Goal: Task Accomplishment & Management: Use online tool/utility

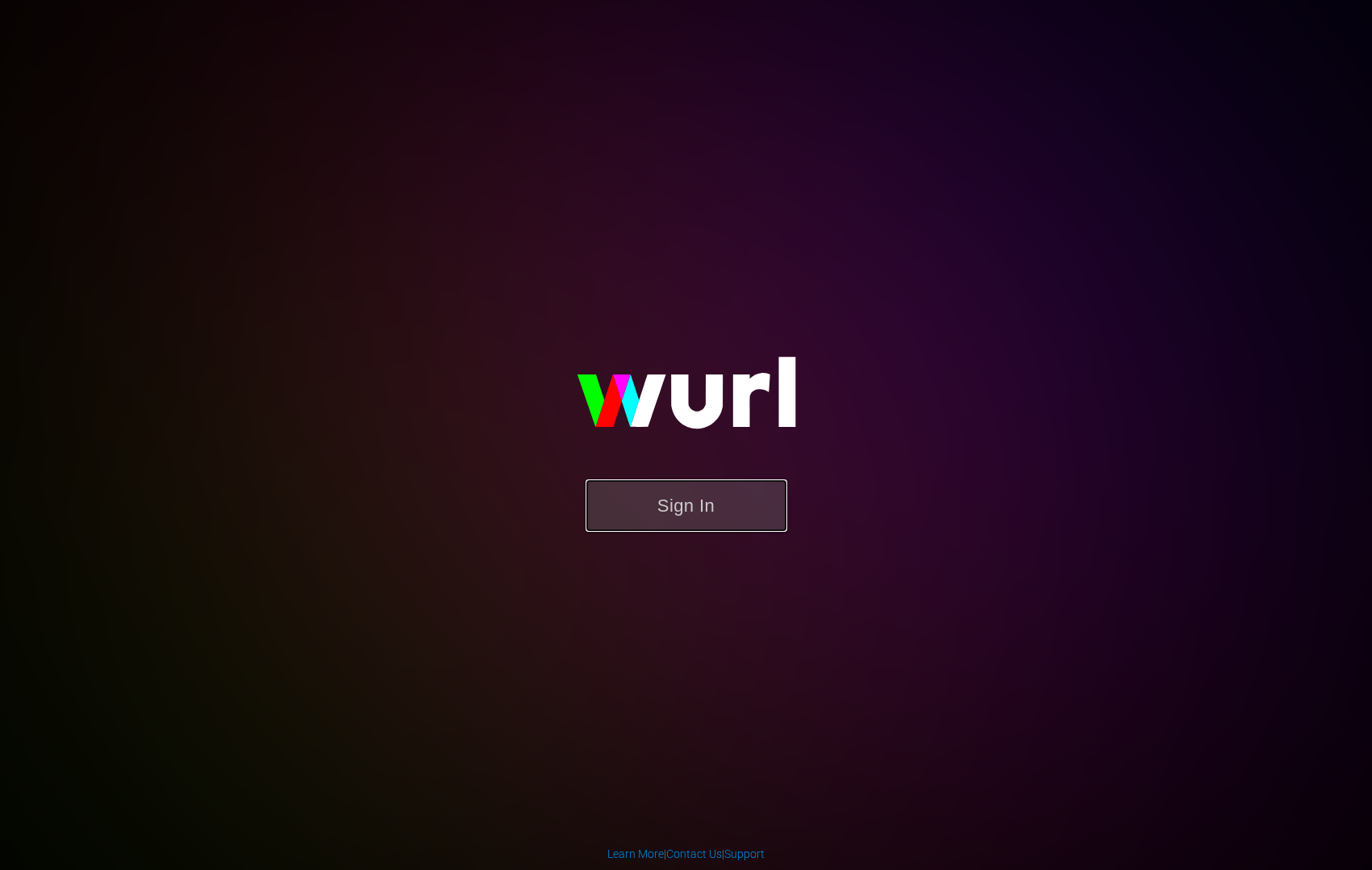
click at [709, 508] on button "Sign In" at bounding box center [687, 505] width 202 height 53
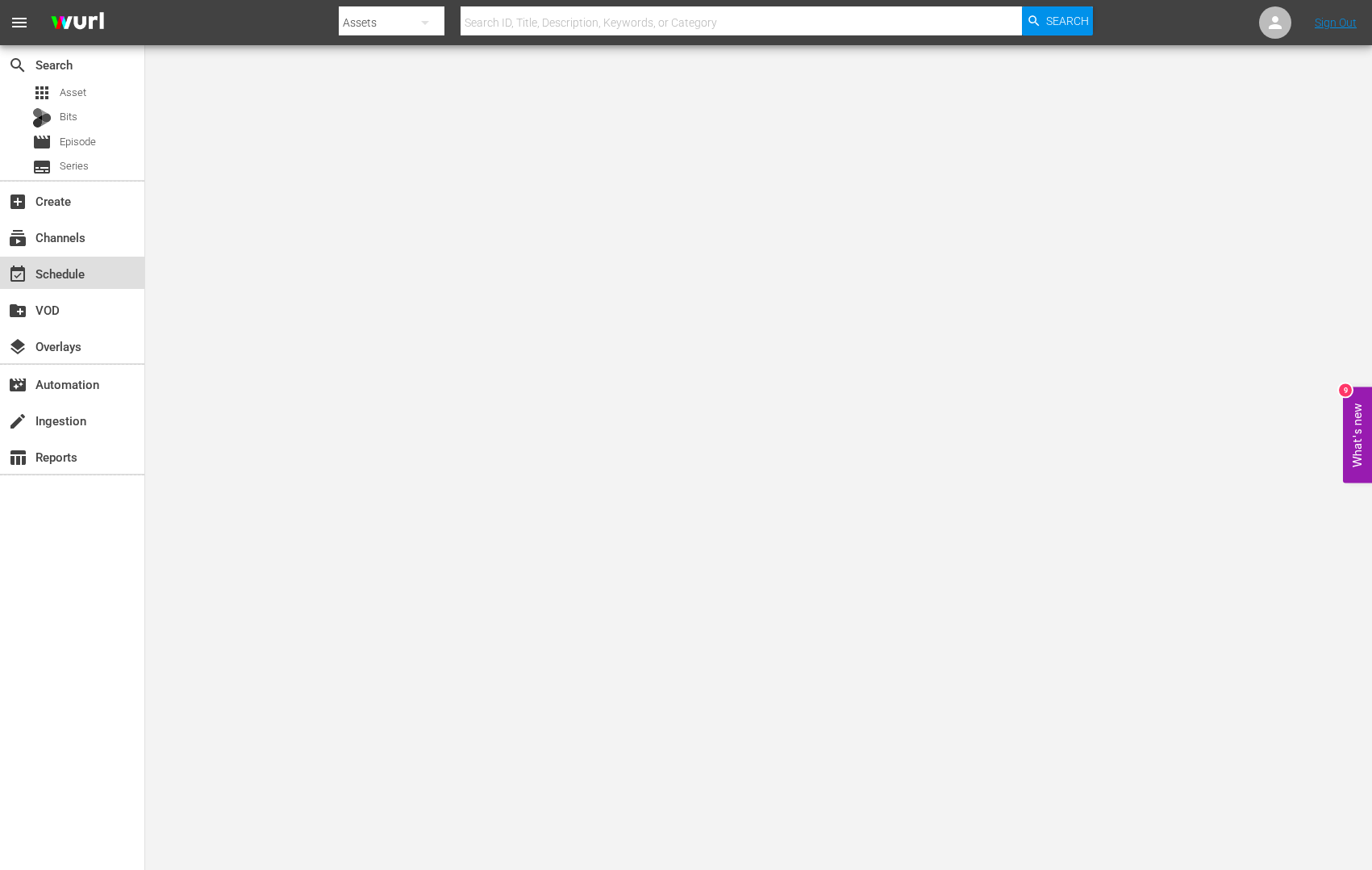
click at [71, 274] on div "event_available Schedule" at bounding box center [45, 271] width 90 height 14
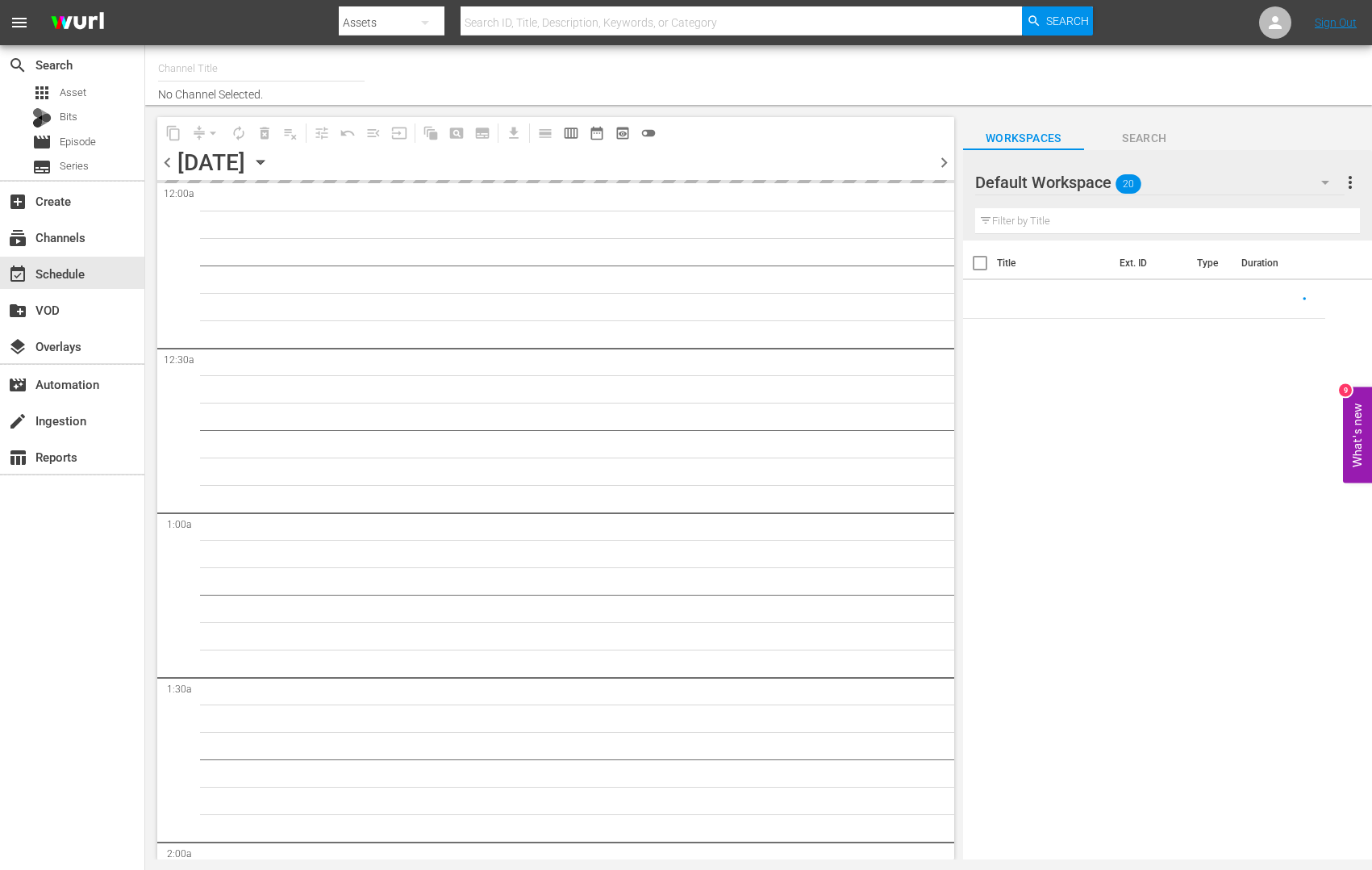
type input "AIR & SPACE (1684)"
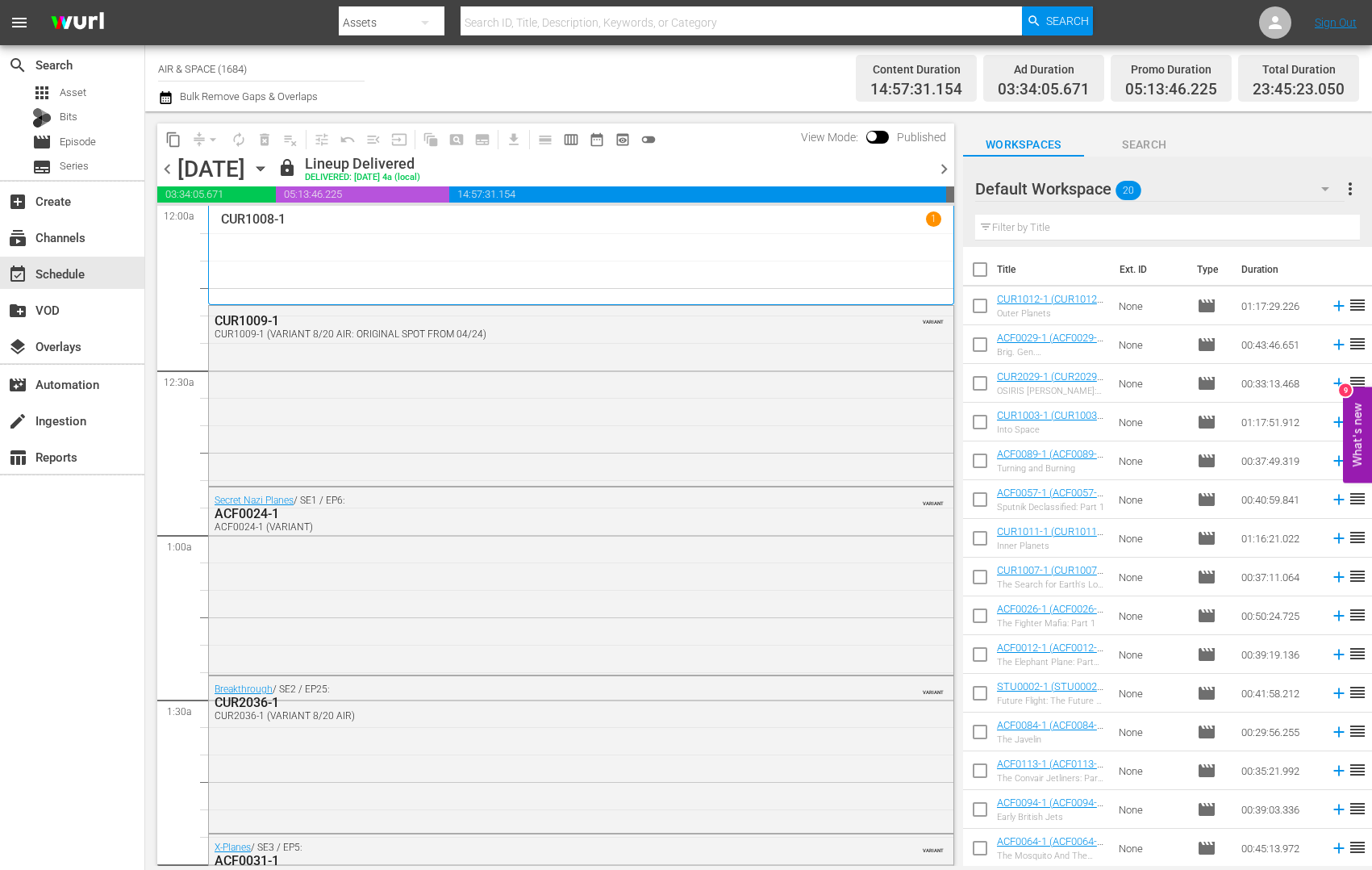
click at [270, 162] on icon "button" at bounding box center [260, 168] width 18 height 18
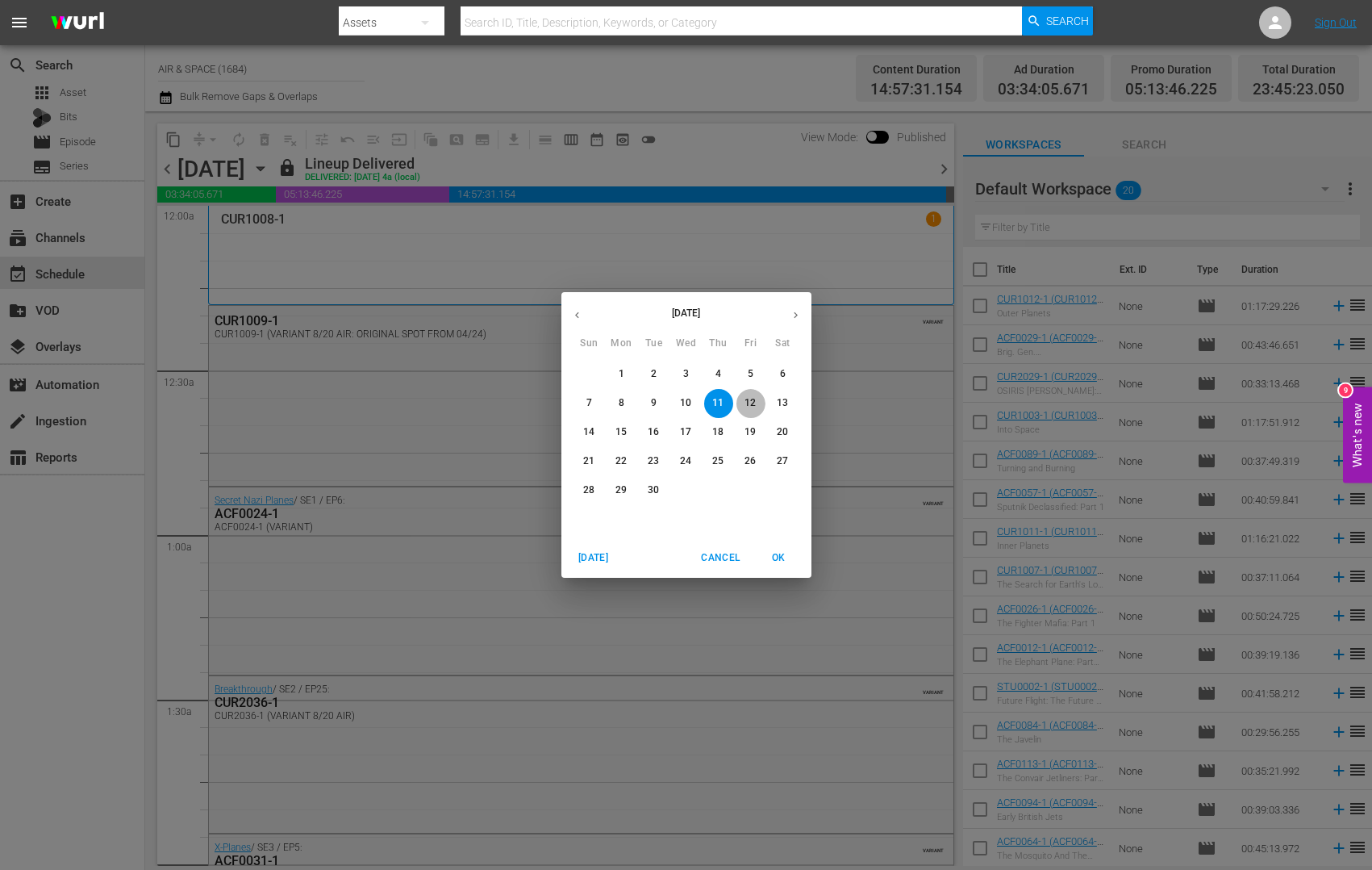
click at [759, 407] on span "12" at bounding box center [750, 403] width 29 height 13
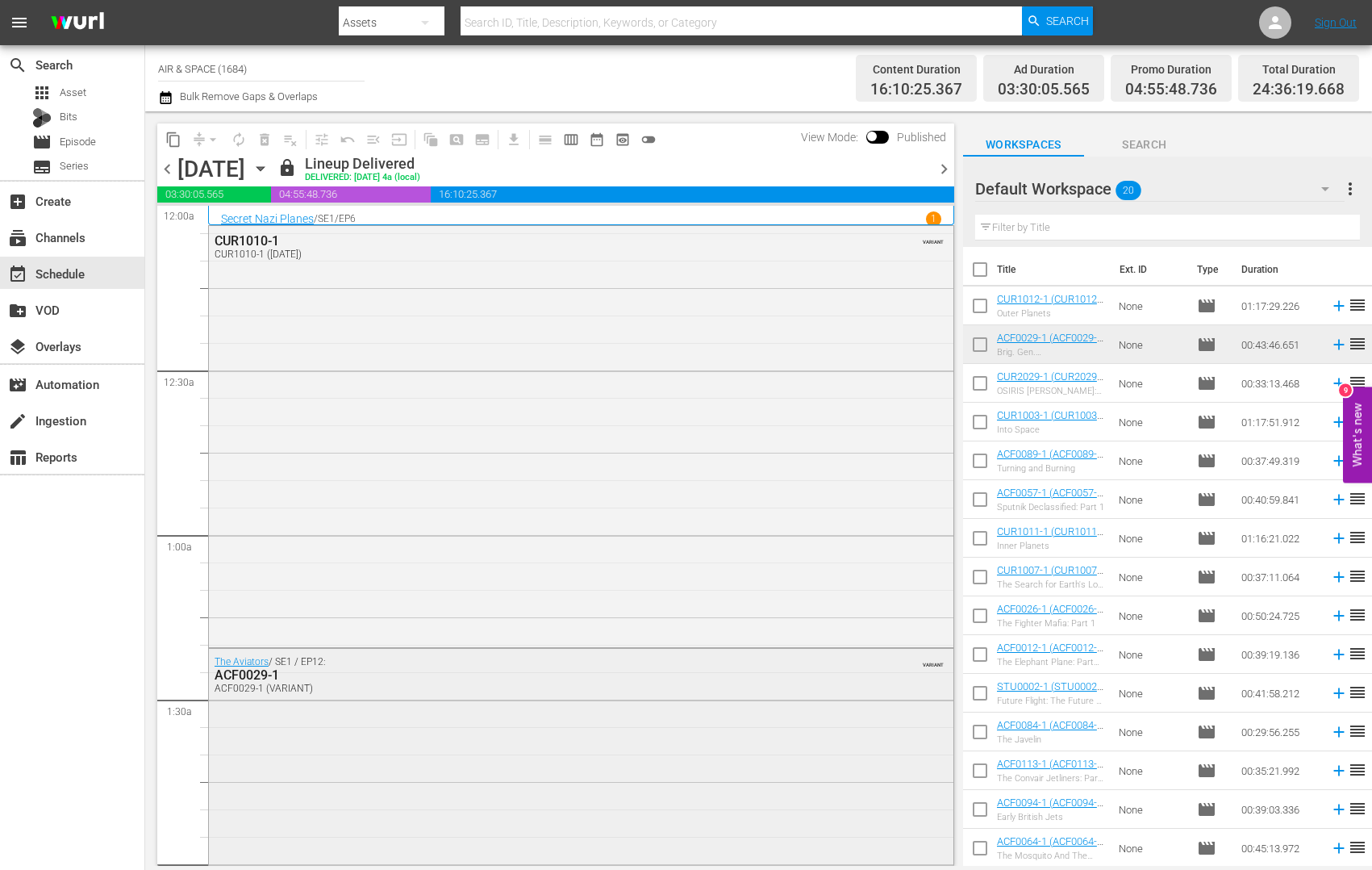
click at [254, 676] on div "ACF0029-1" at bounding box center [537, 675] width 646 height 15
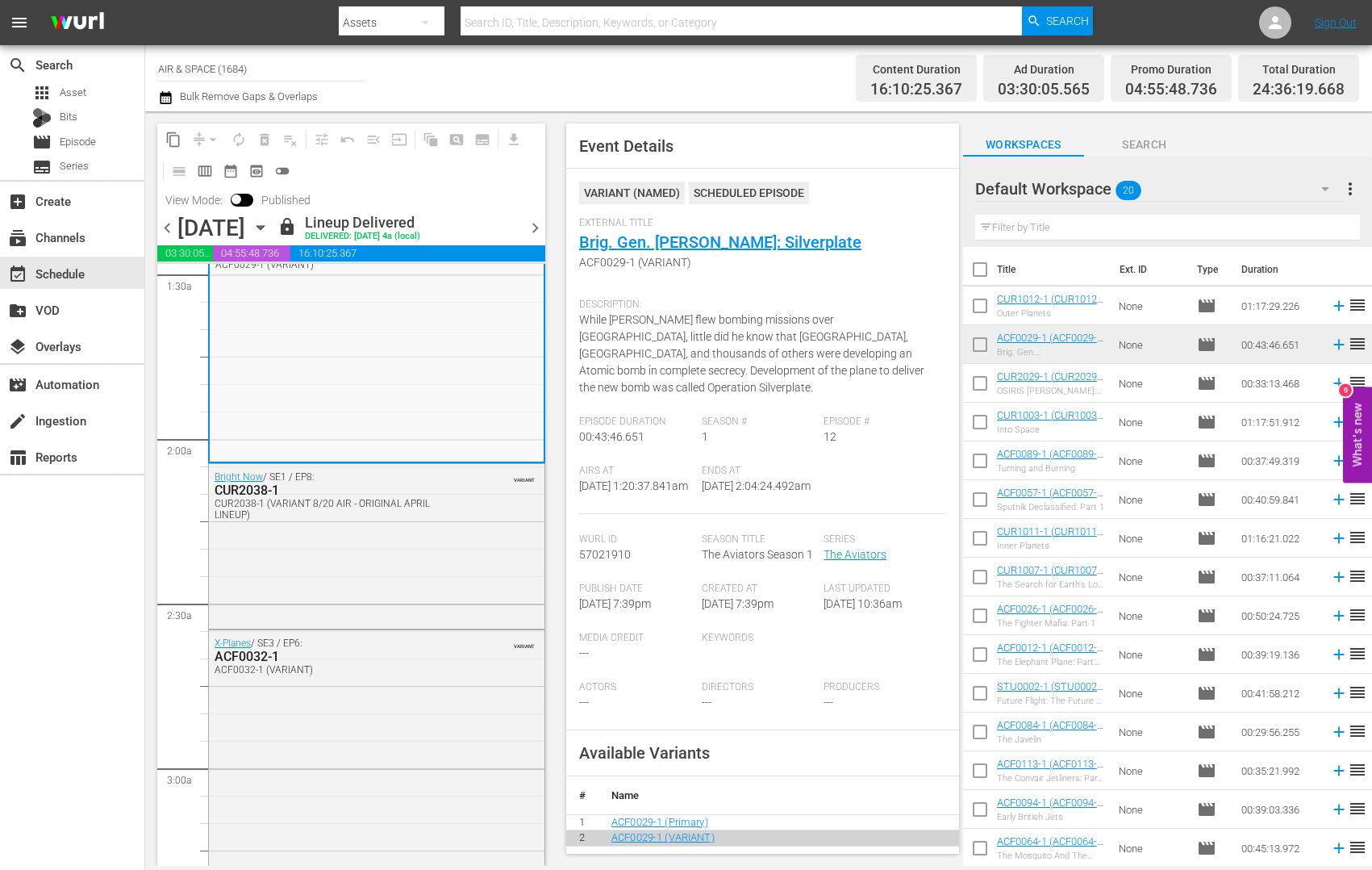
scroll to position [494, 0]
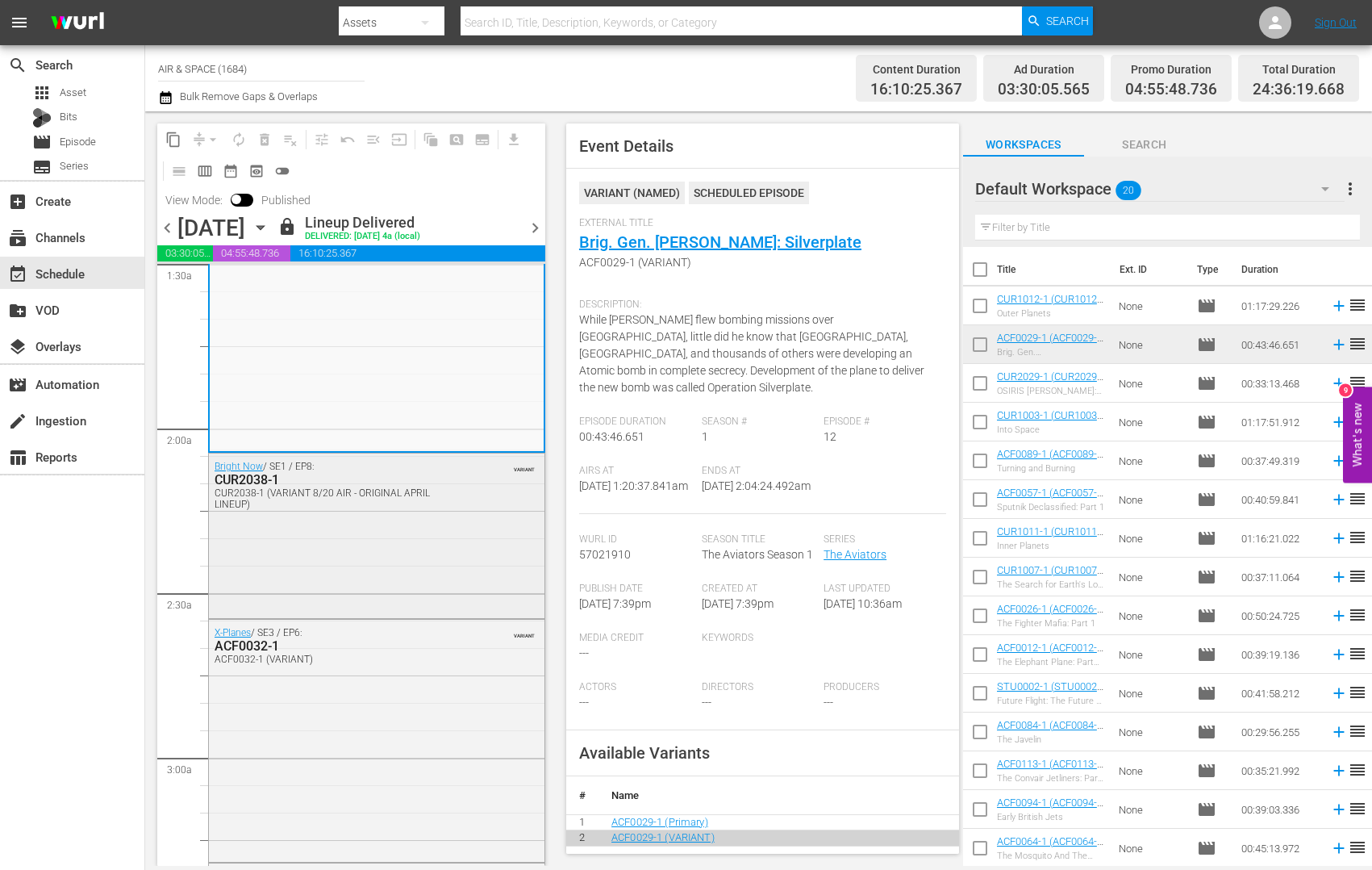
click at [253, 482] on div "CUR2038-1" at bounding box center [338, 479] width 248 height 15
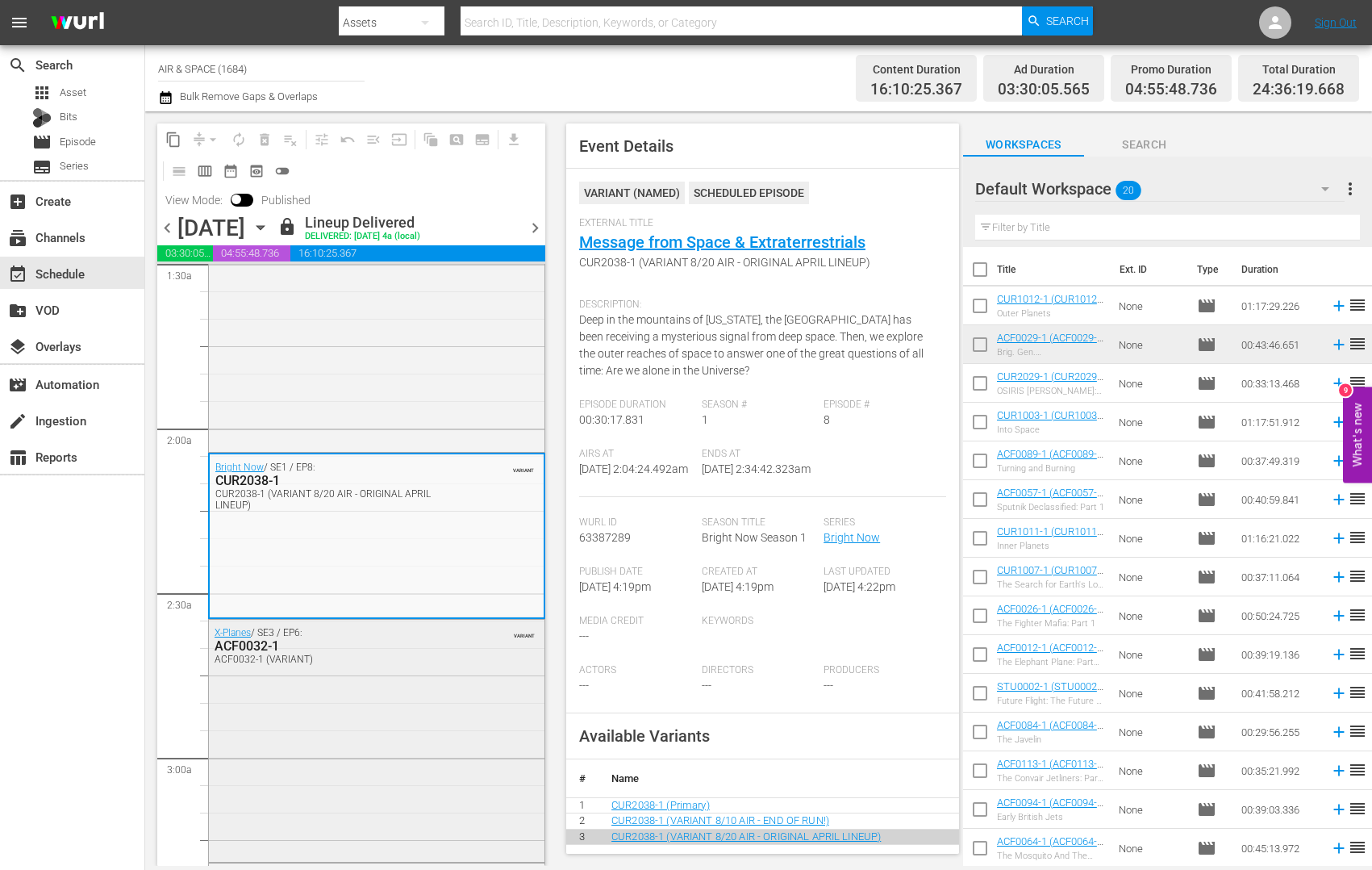
click at [251, 647] on div "ACF0032-1" at bounding box center [338, 646] width 248 height 15
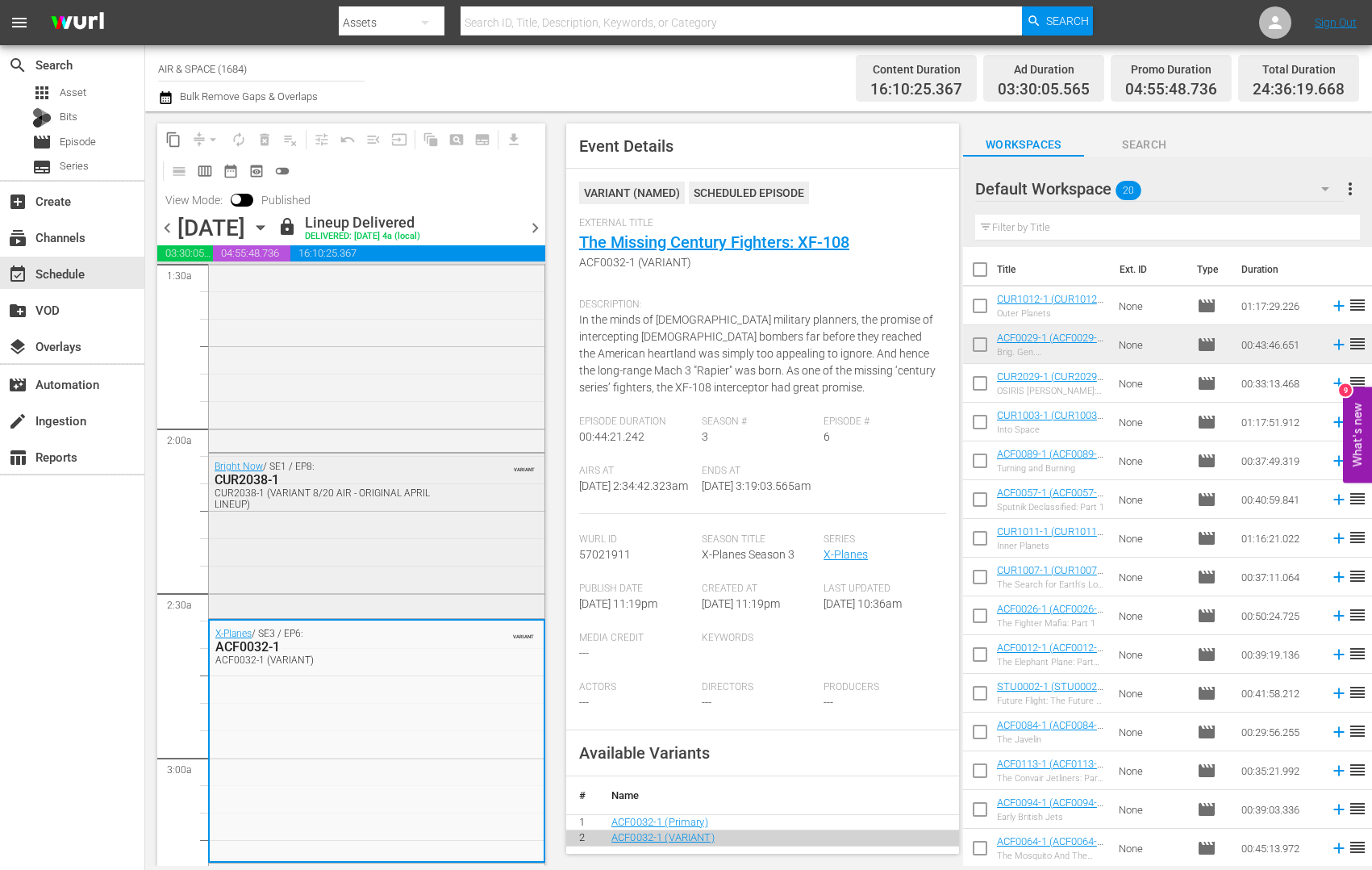
click at [251, 483] on div "CUR2038-1" at bounding box center [338, 479] width 248 height 15
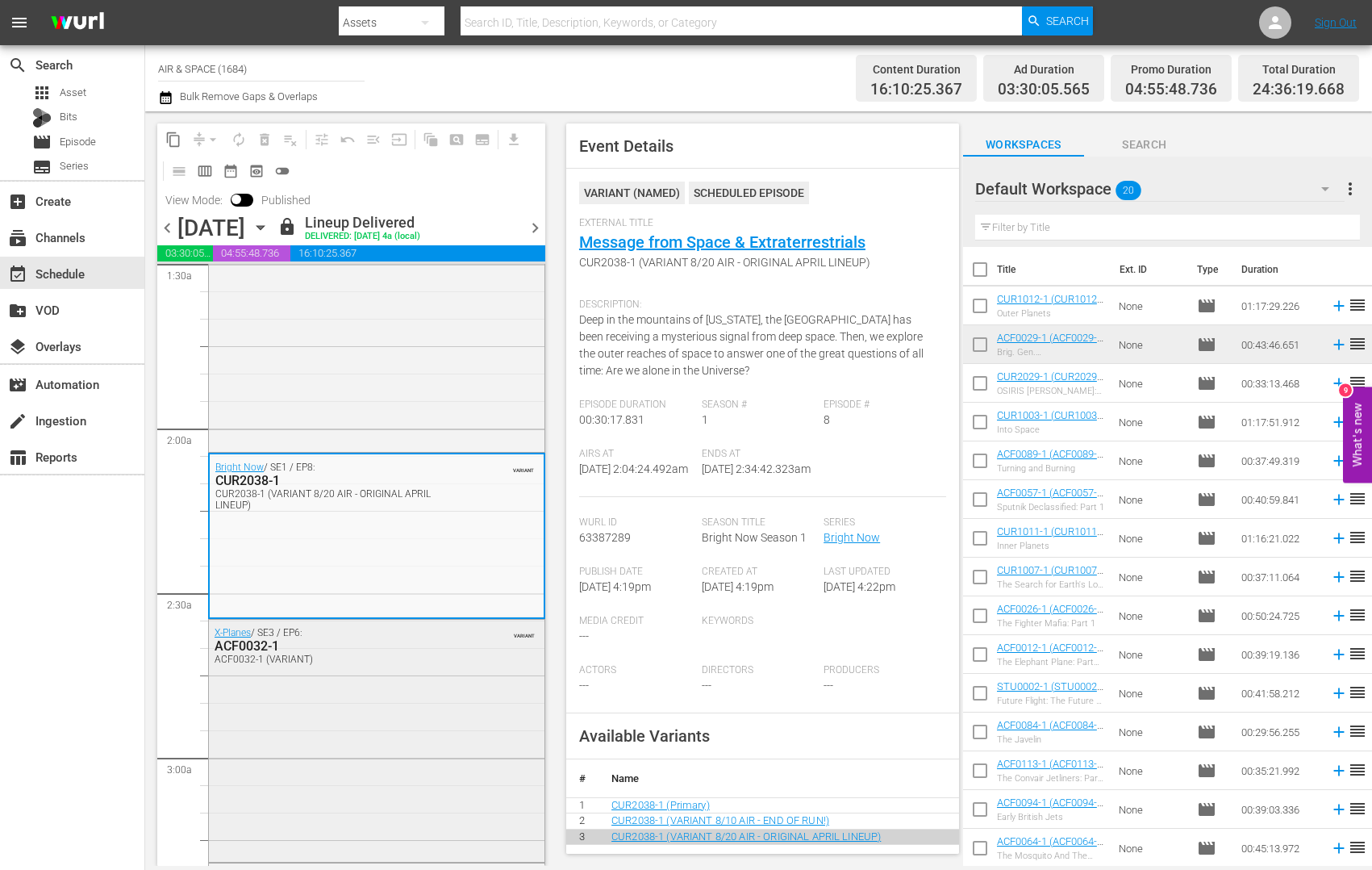
click at [253, 646] on div "ACF0032-1" at bounding box center [338, 646] width 248 height 15
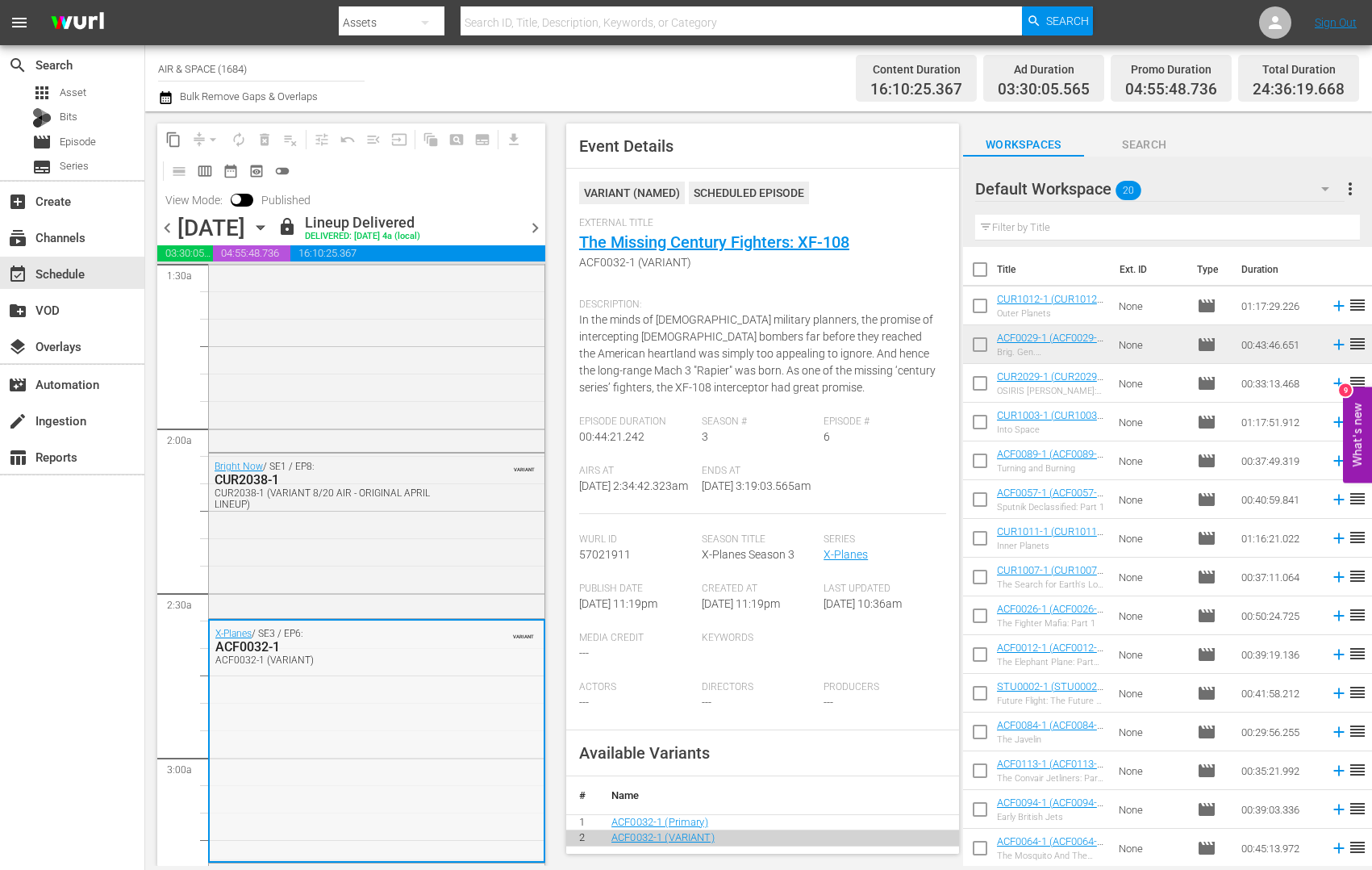
click at [264, 683] on div "X-Planes / SE3 / EP6: ACF0032-1 ACF0032-1 (VARIANT) VARIANT" at bounding box center [376, 740] width 334 height 239
click at [260, 644] on div "ACF0032-1" at bounding box center [338, 647] width 246 height 15
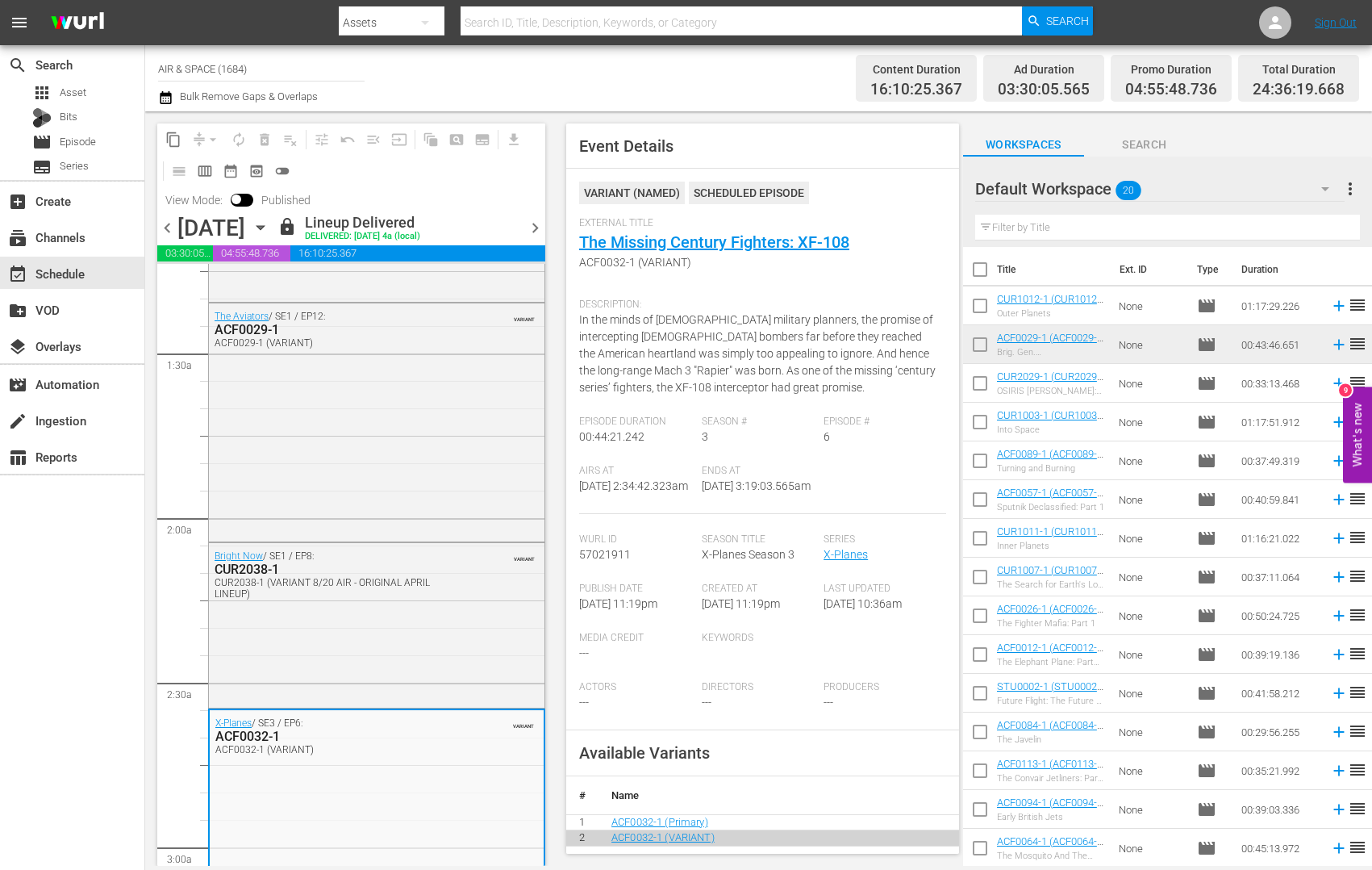
scroll to position [438, 0]
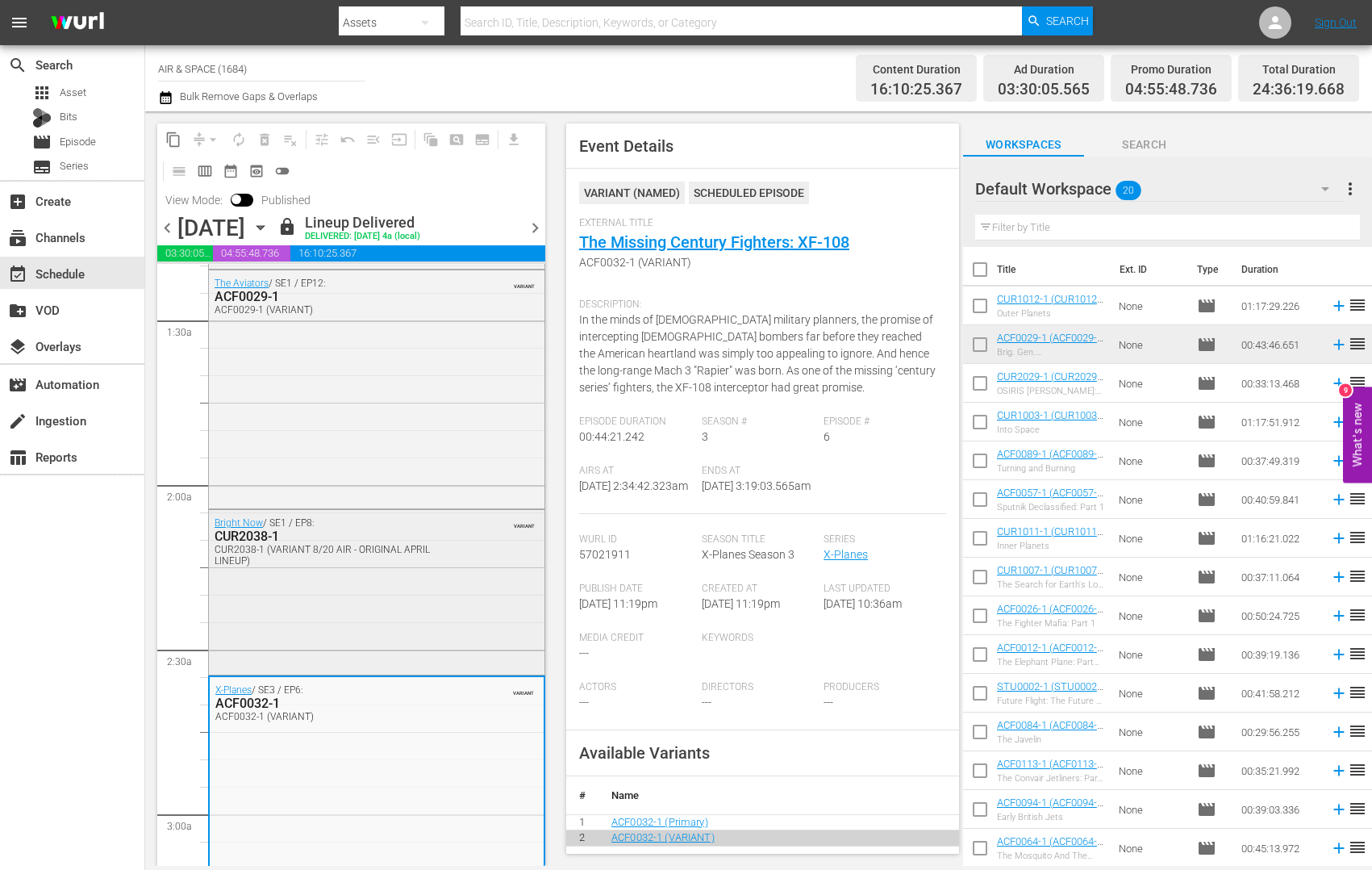
click at [261, 539] on div "CUR2038-1" at bounding box center [338, 536] width 248 height 15
